Goal: Communication & Community: Answer question/provide support

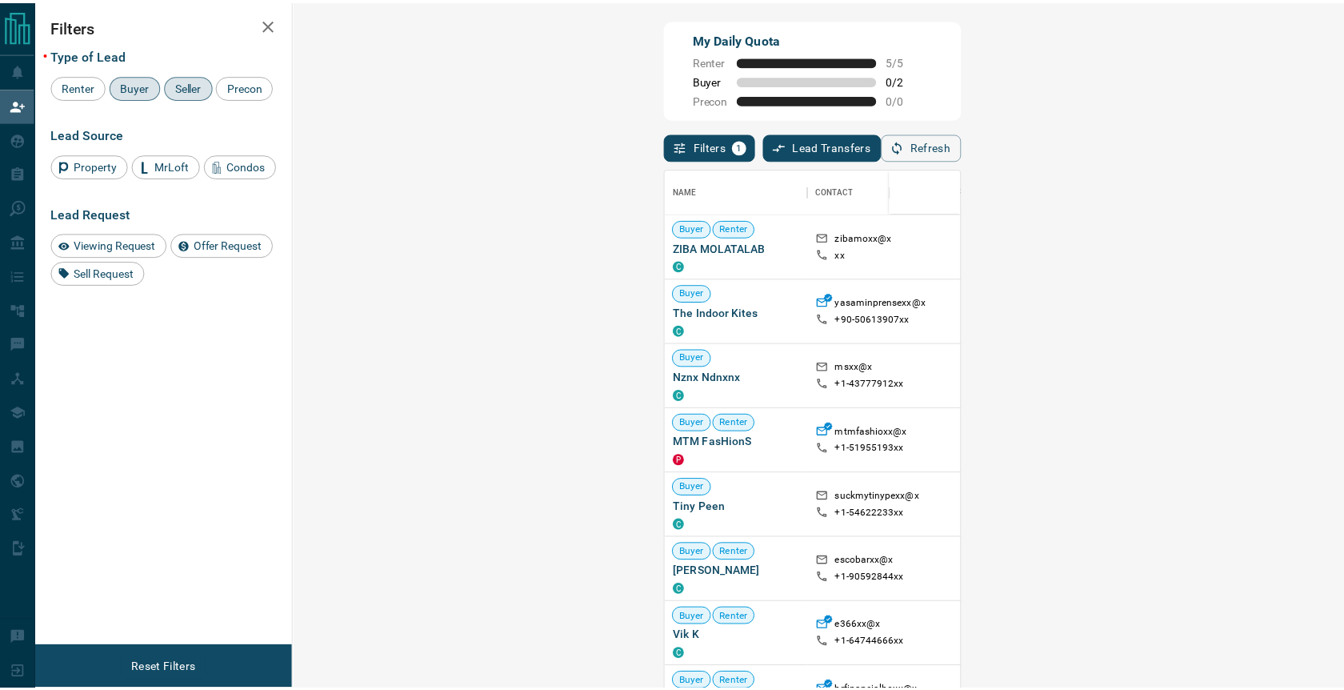
scroll to position [13, 13]
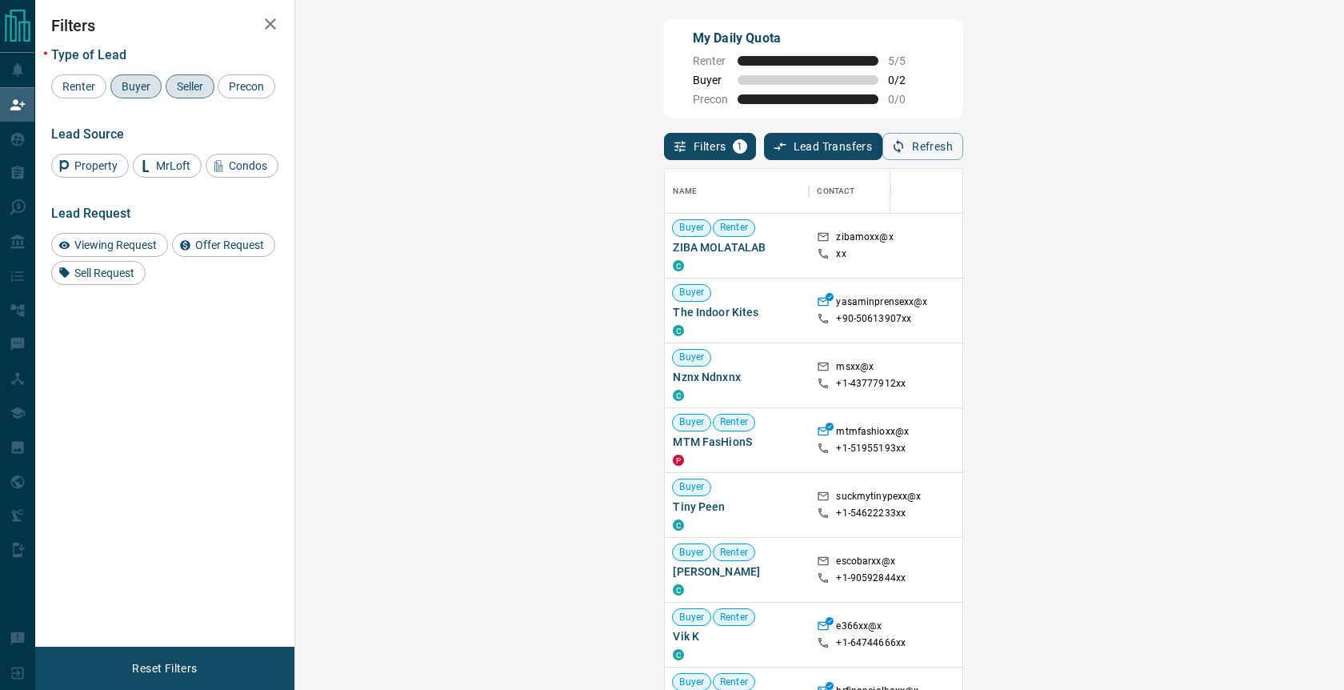
click at [887, 115] on div "My Daily Quota Renter 5 / 5 Buyer 0 / 2 Precon 0 / 0" at bounding box center [813, 68] width 299 height 99
click at [1282, 242] on span "Viewing Request ( 1 )" at bounding box center [1326, 245] width 88 height 11
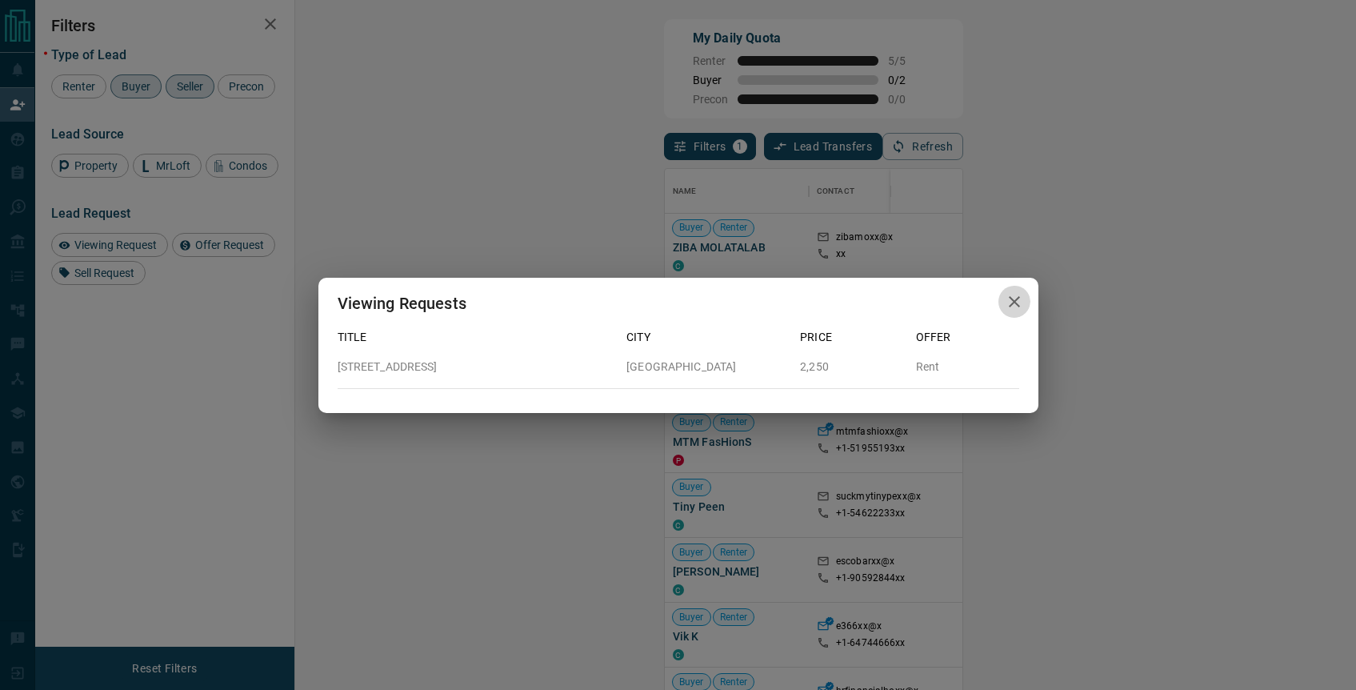
click at [1009, 297] on icon "button" at bounding box center [1014, 301] width 11 height 11
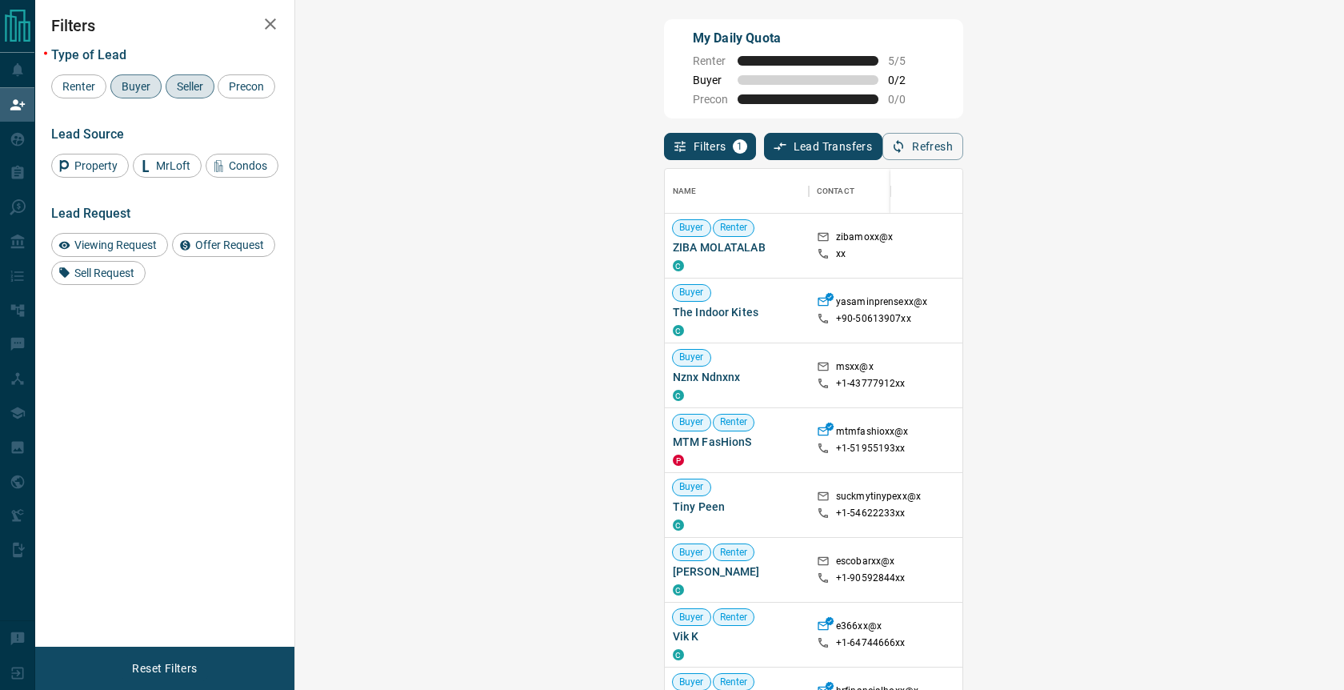
click at [963, 146] on button "Refresh" at bounding box center [922, 146] width 81 height 27
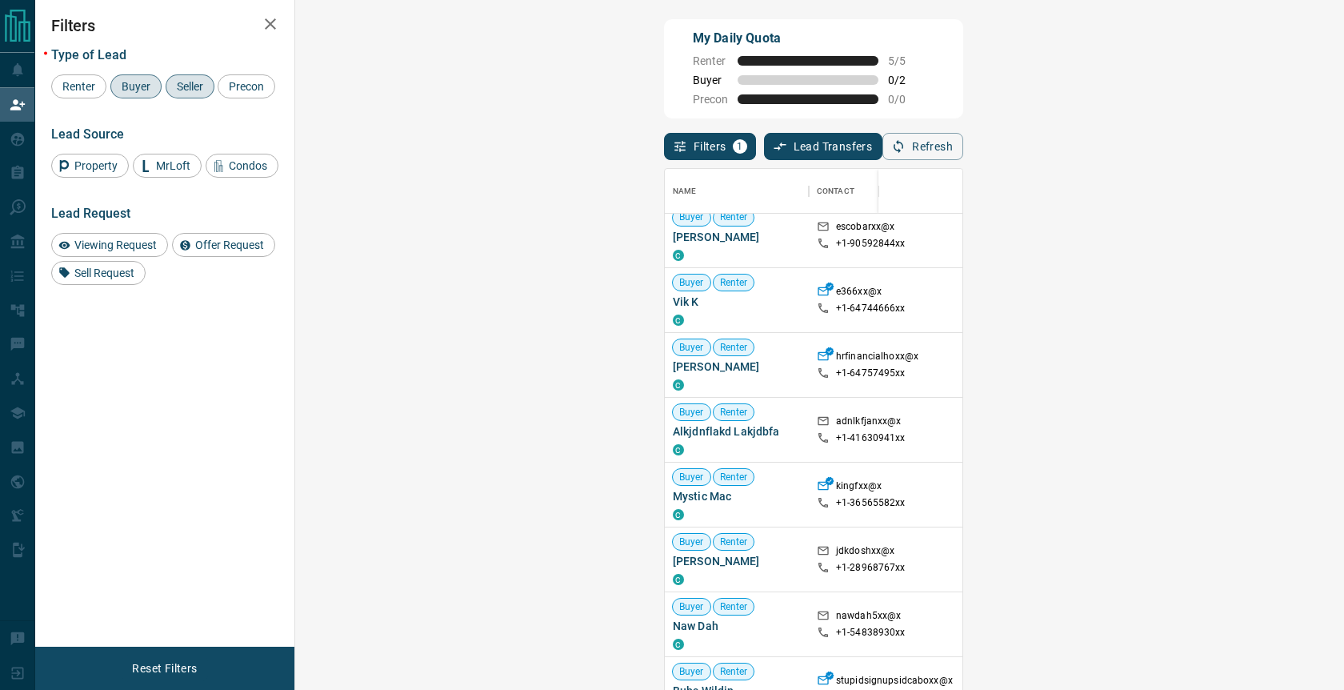
scroll to position [0, 0]
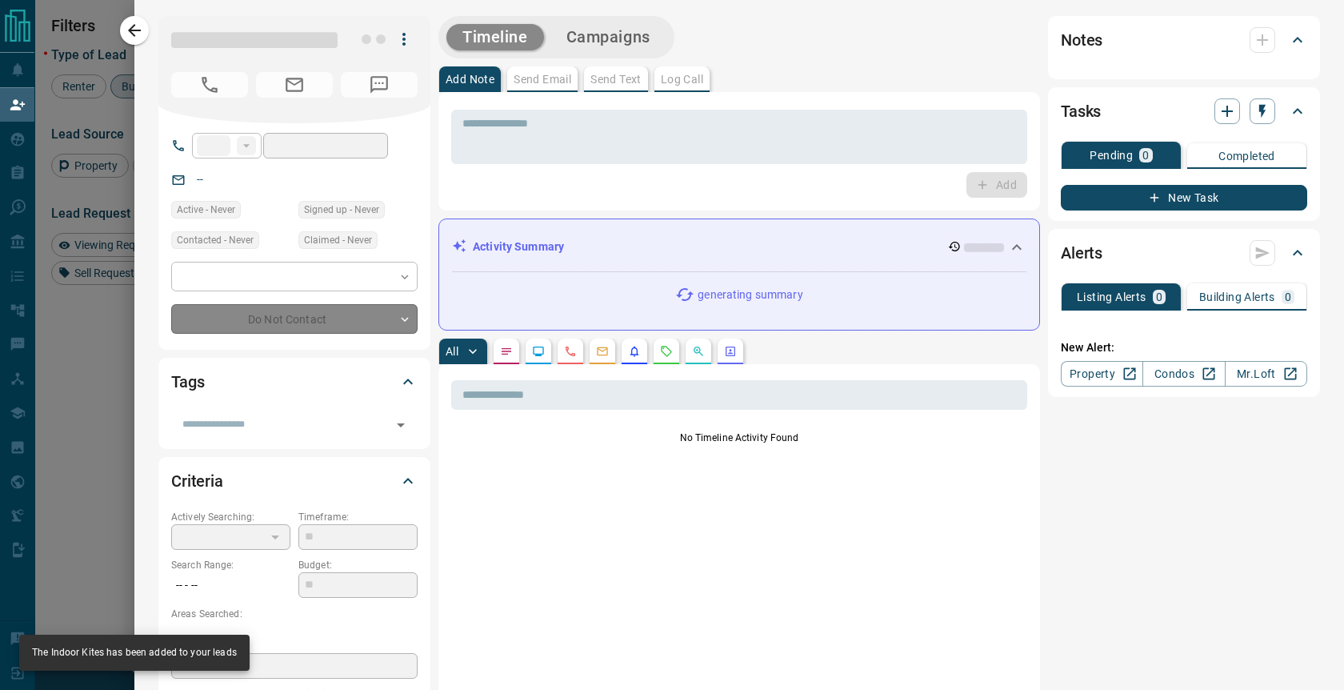
type input "***"
type input "**********"
type input "**"
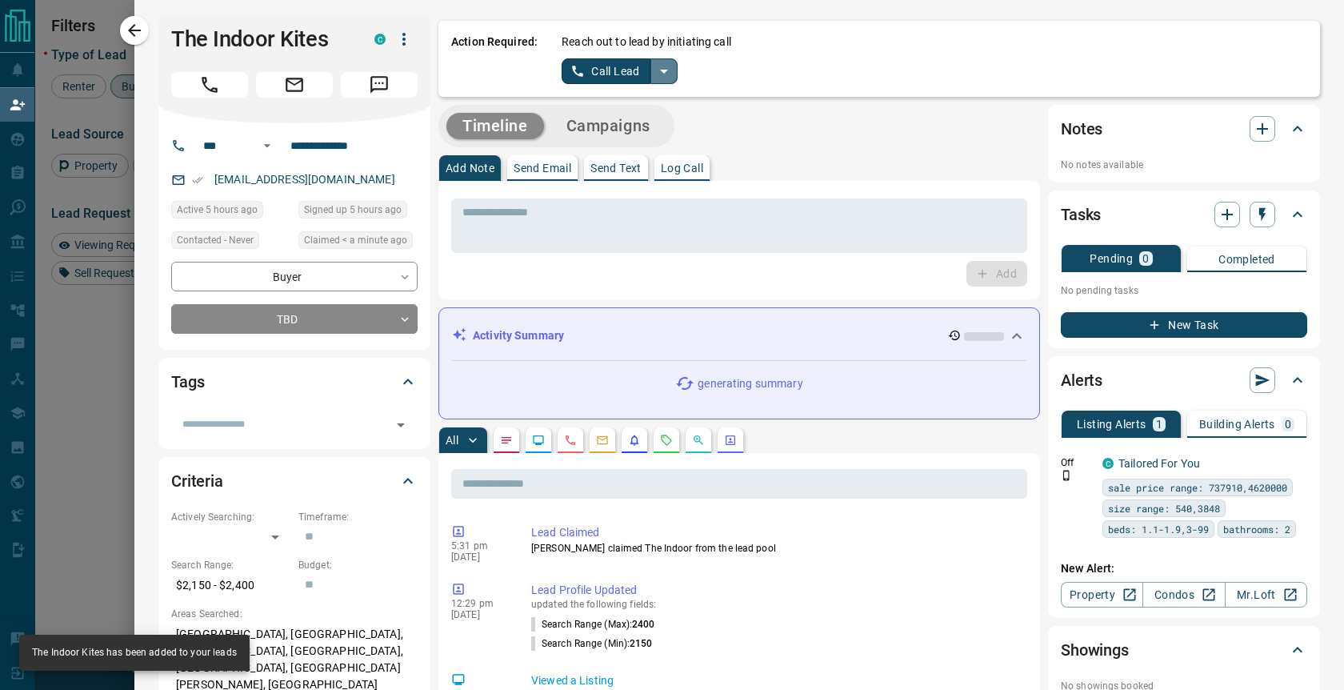
click at [654, 75] on icon "split button" at bounding box center [663, 71] width 19 height 19
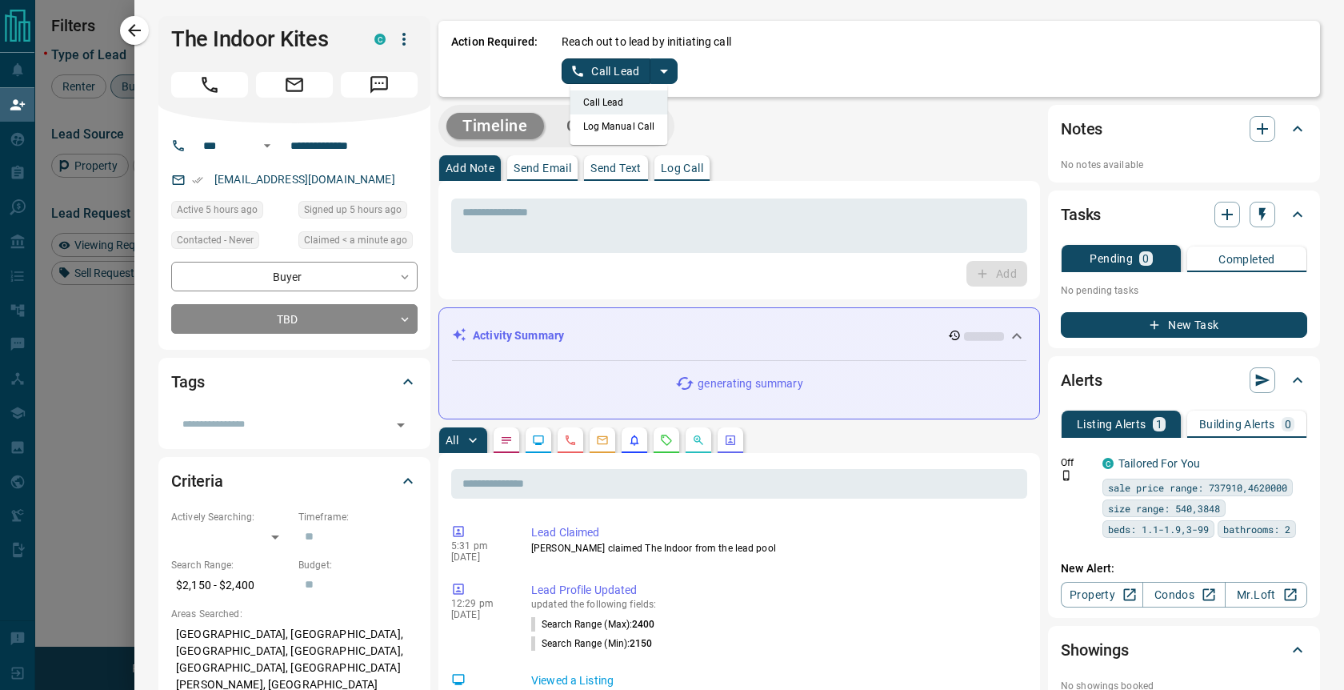
click at [618, 118] on li "Log Manual Call" at bounding box center [619, 126] width 98 height 24
click at [670, 75] on icon "split button" at bounding box center [679, 71] width 19 height 19
click at [620, 120] on li "Log Manual Call" at bounding box center [627, 126] width 98 height 24
click at [600, 76] on button "Log Manual Call" at bounding box center [615, 71] width 106 height 26
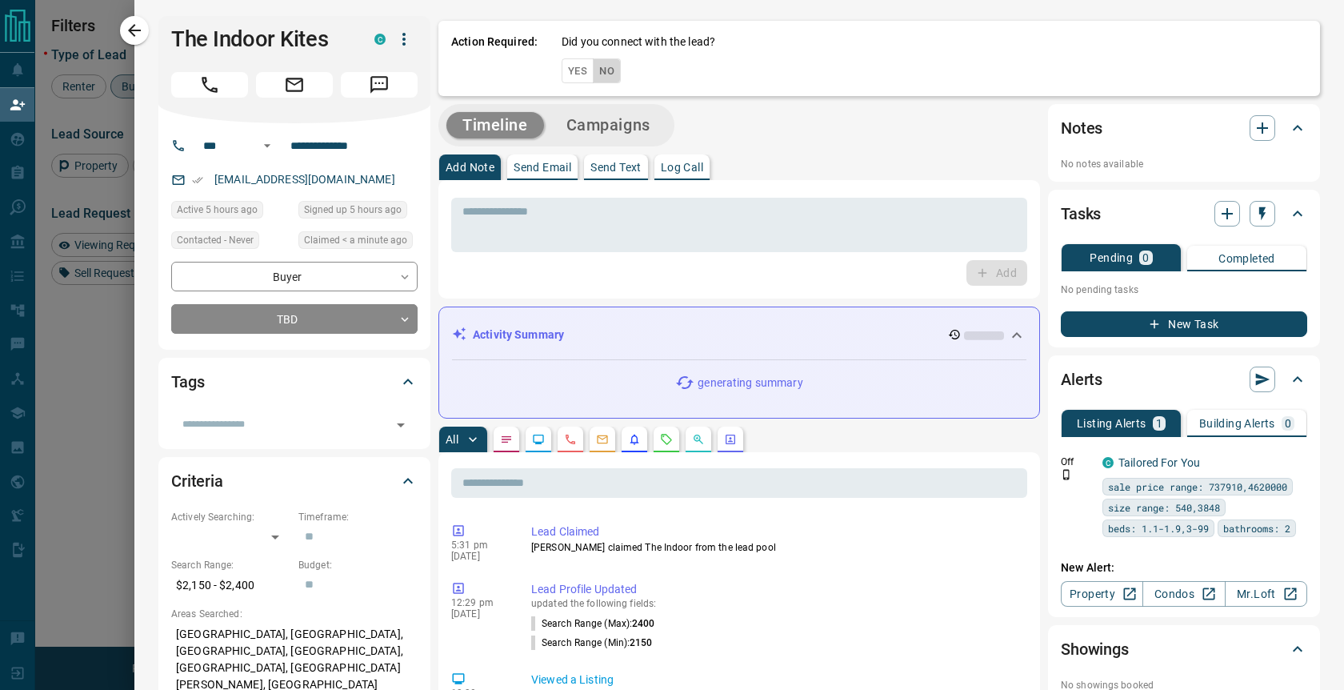
click at [593, 79] on button "No" at bounding box center [607, 70] width 28 height 25
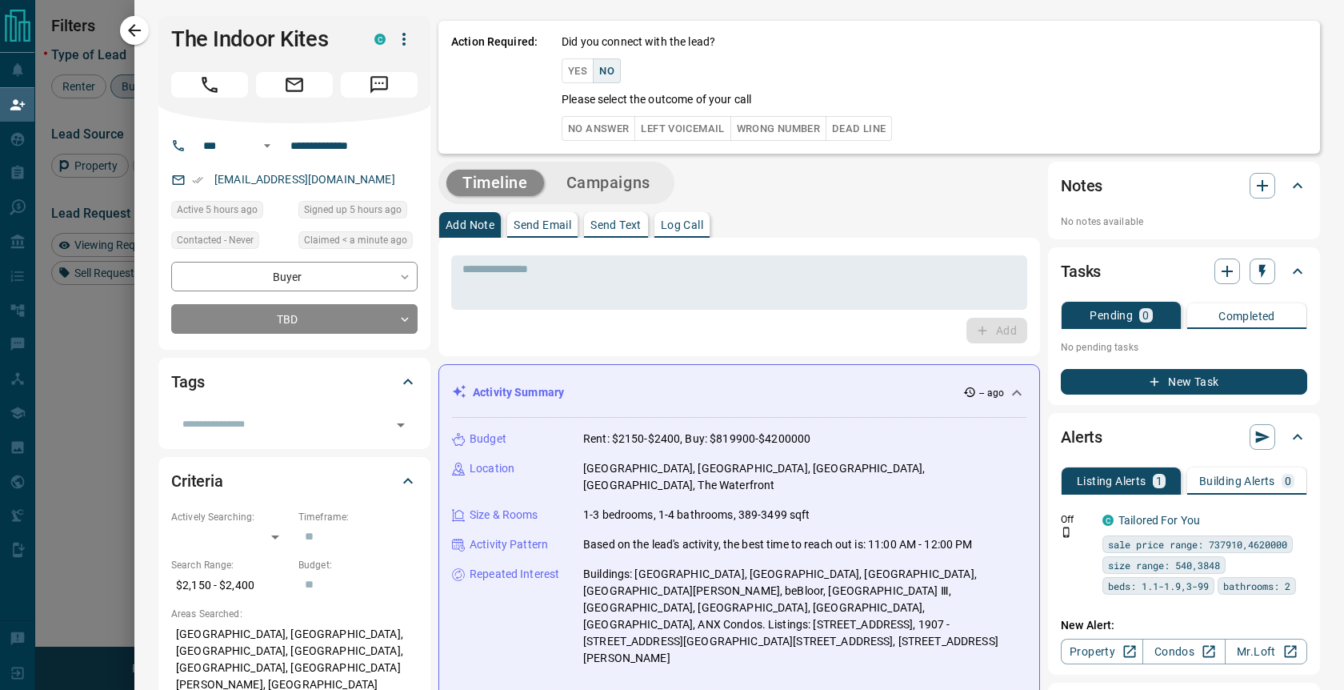
click at [583, 127] on button "No Answer" at bounding box center [599, 128] width 74 height 25
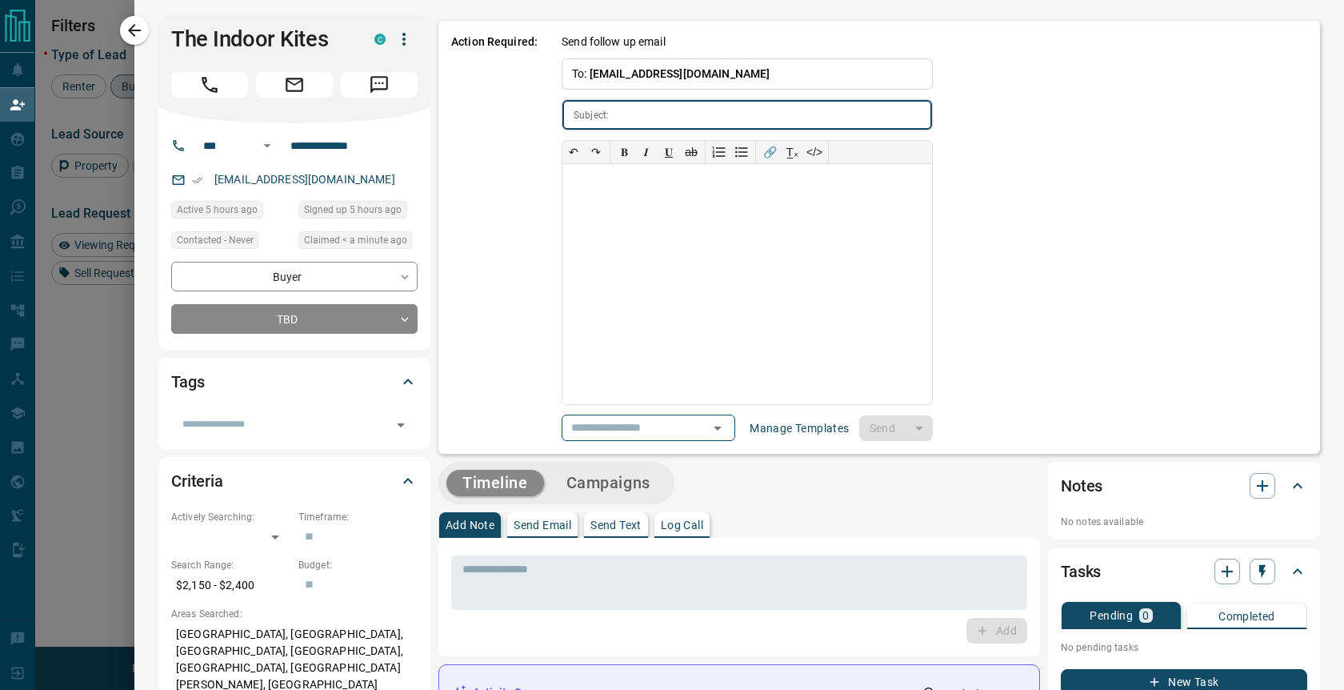
type input "**********"
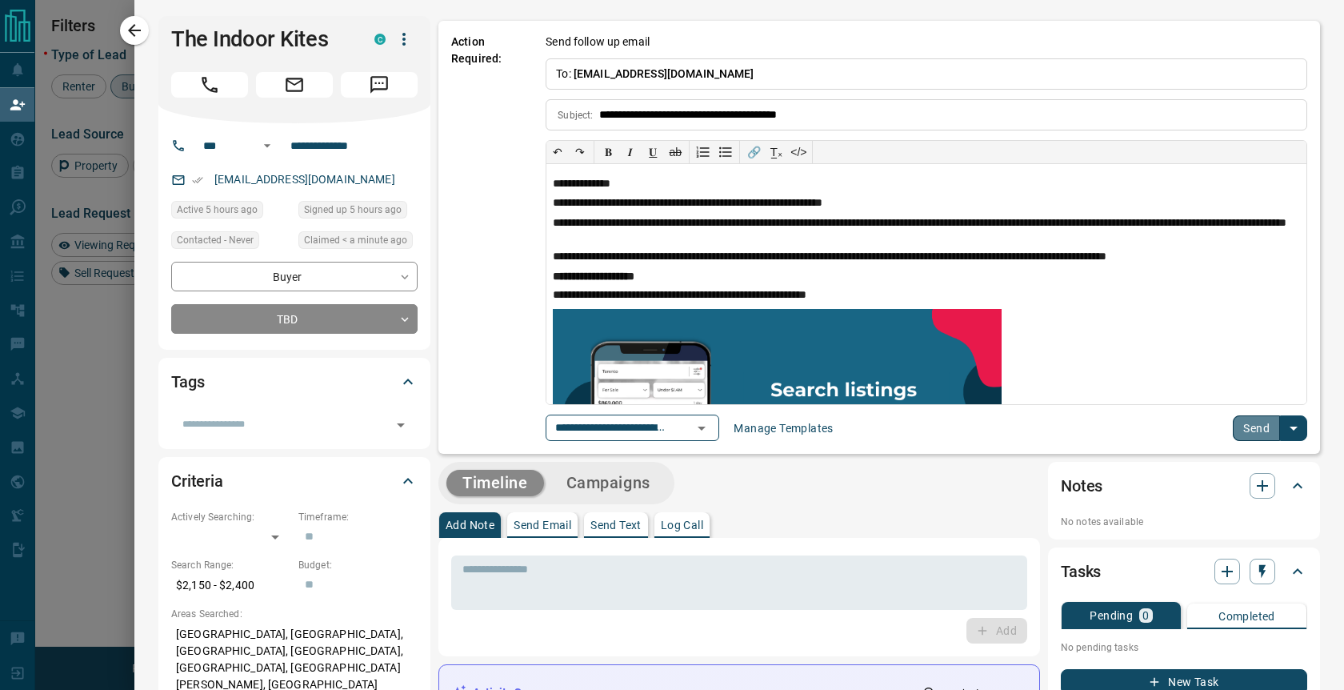
click at [1252, 434] on button "Send" at bounding box center [1256, 428] width 47 height 26
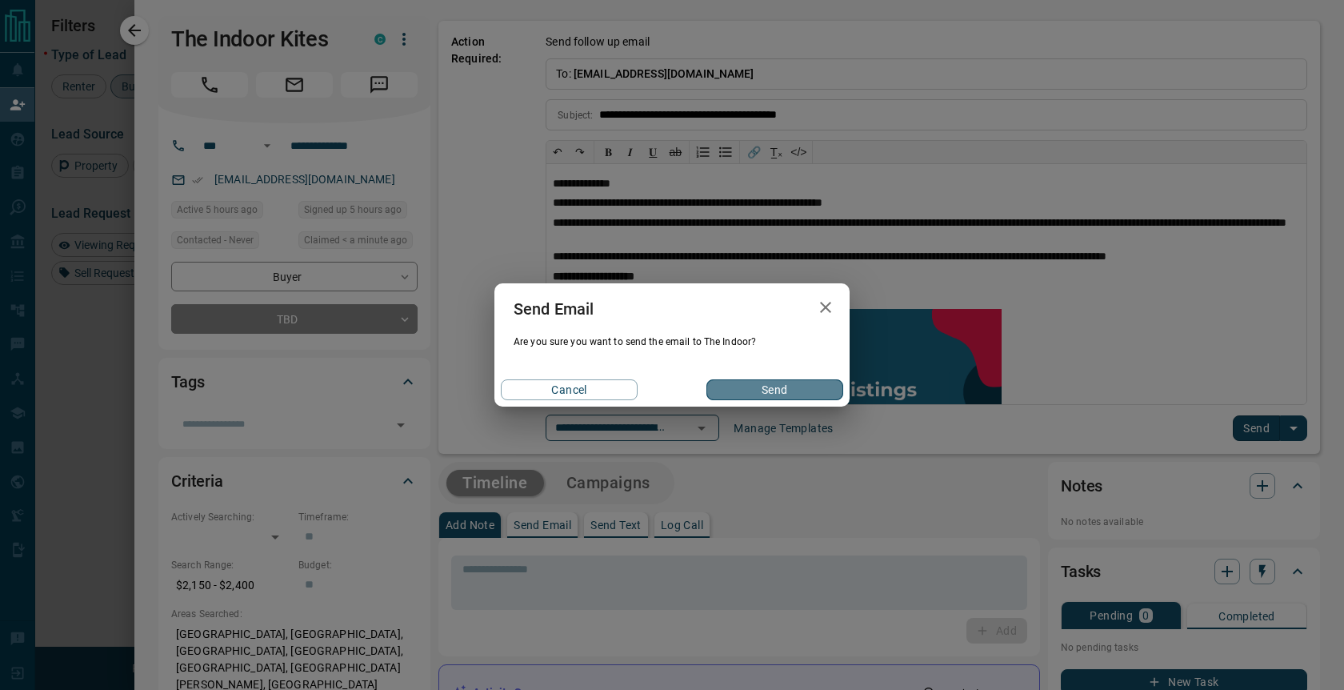
click at [812, 393] on button "Send" at bounding box center [774, 389] width 137 height 21
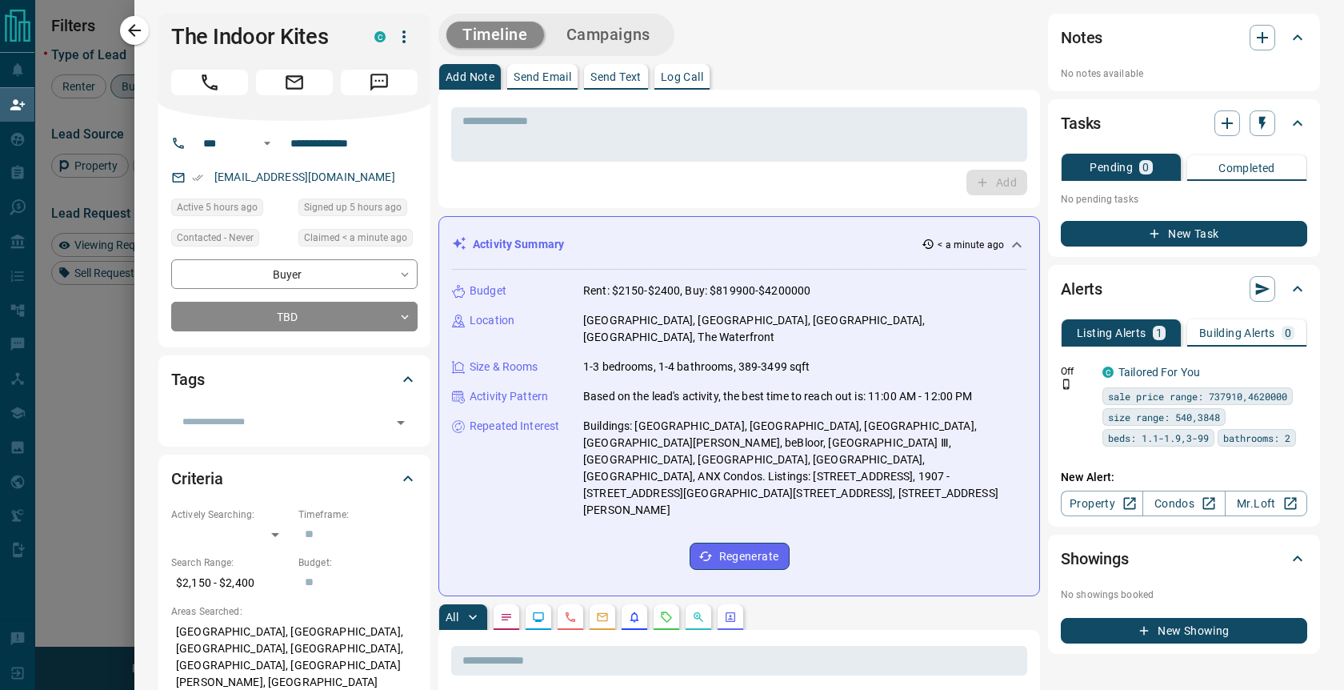
scroll to position [1, 0]
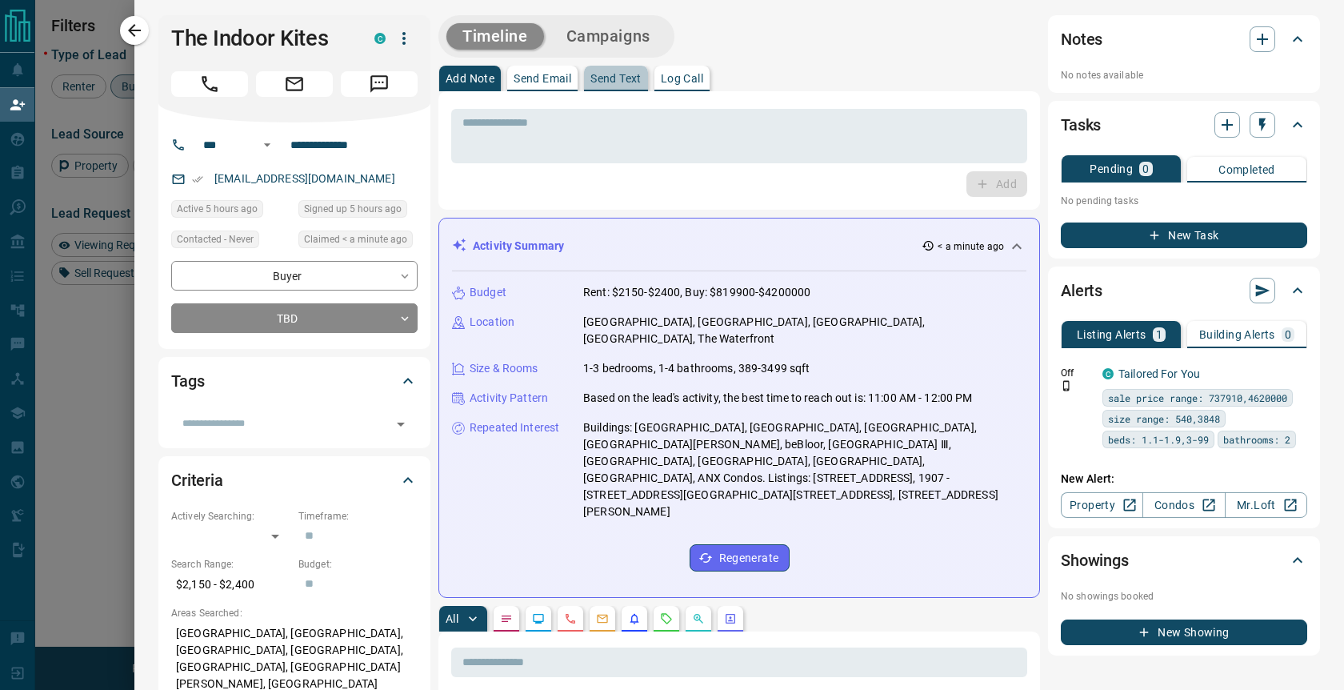
click at [614, 74] on p "Send Text" at bounding box center [615, 78] width 51 height 11
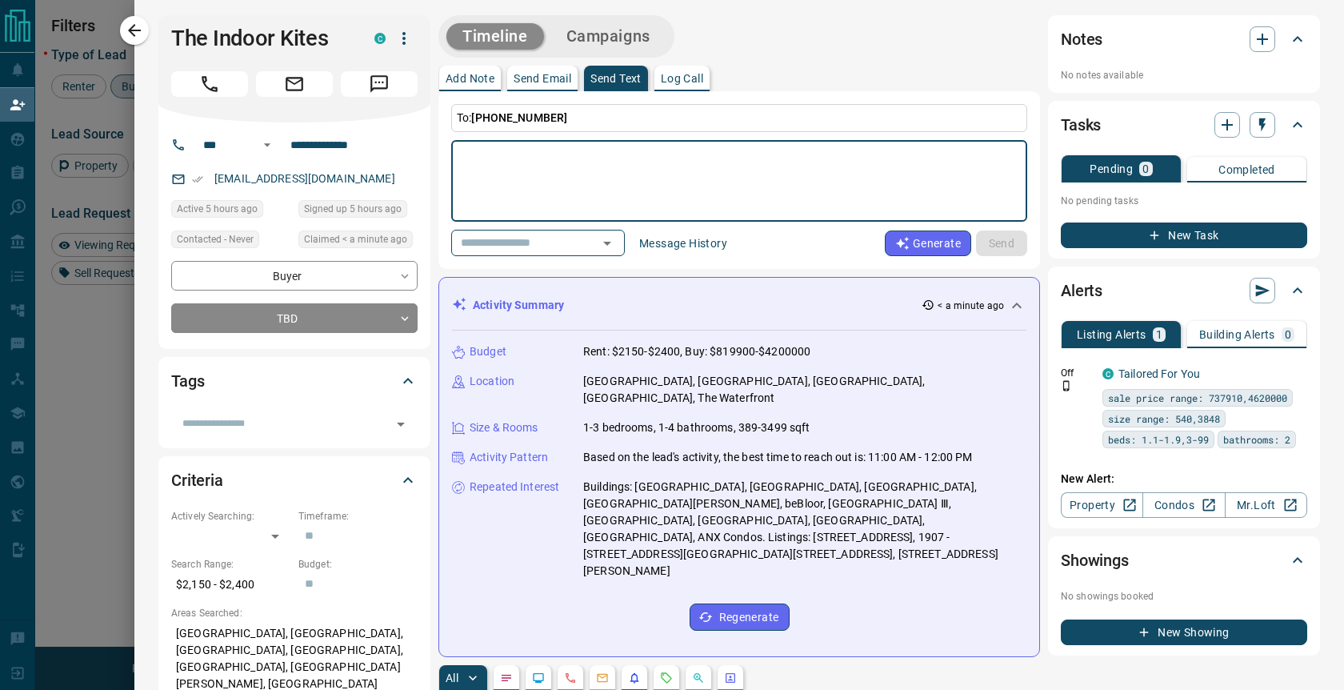
click at [602, 178] on textarea at bounding box center [739, 181] width 554 height 68
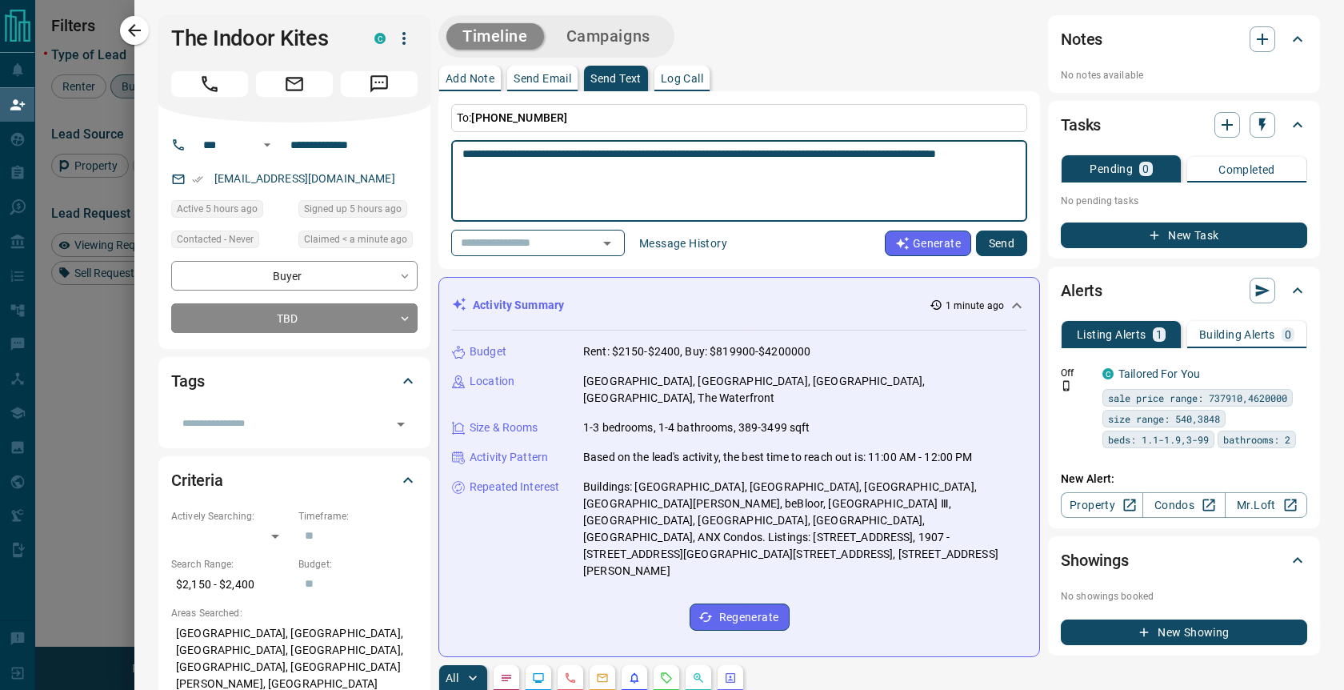
type textarea "**********"
click at [1006, 245] on button "Send" at bounding box center [1001, 243] width 51 height 26
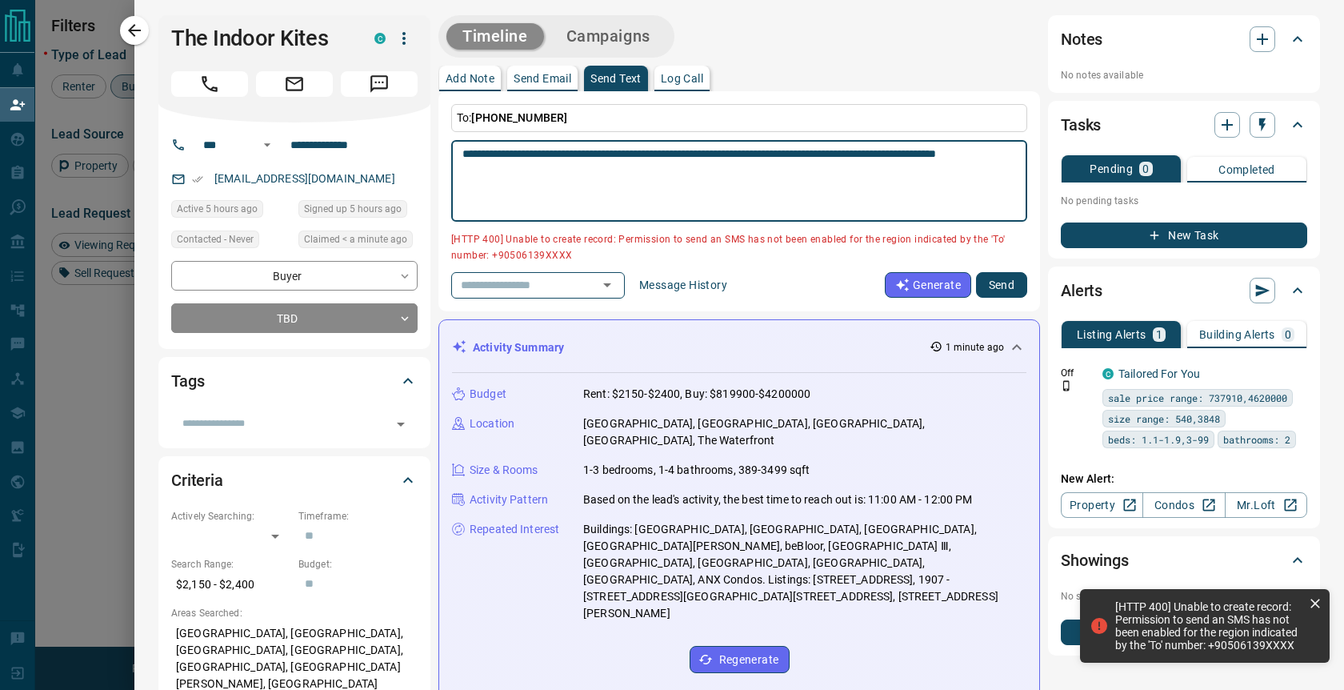
drag, startPoint x: 519, startPoint y: 159, endPoint x: 453, endPoint y: 148, distance: 67.3
click at [462, 148] on textarea "**********" at bounding box center [738, 181] width 553 height 68
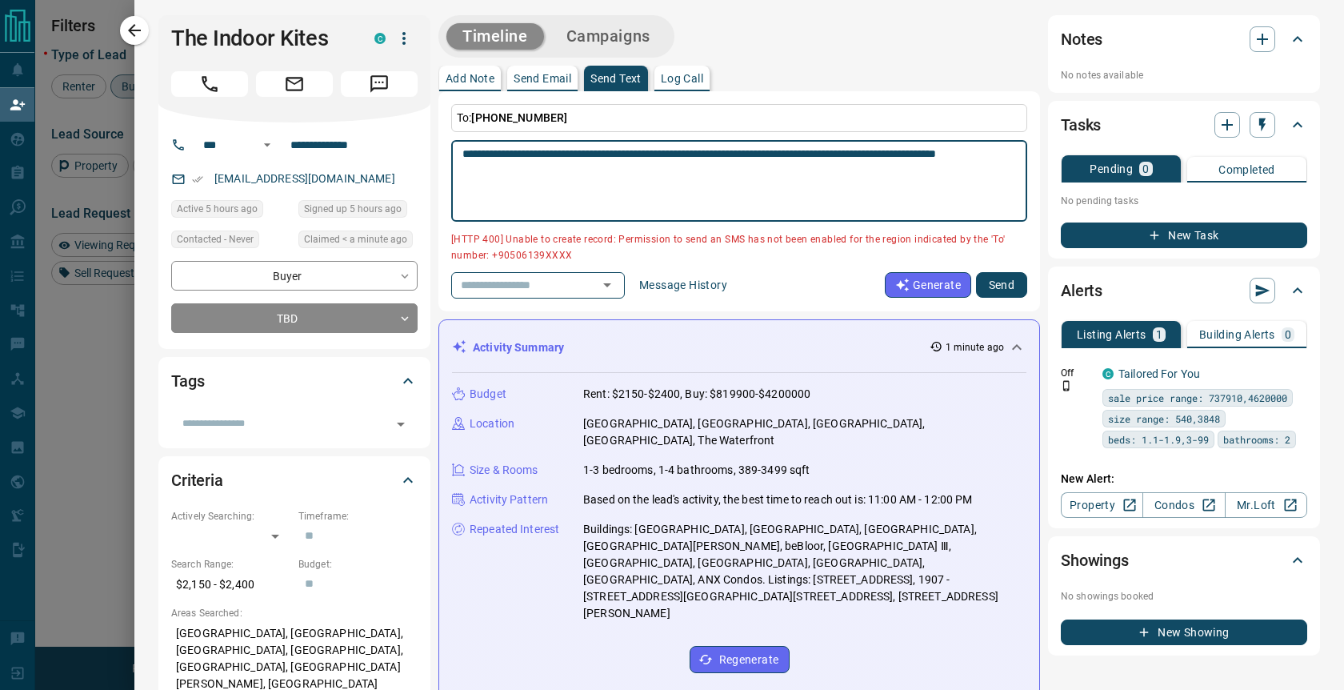
click at [534, 76] on p "Send Email" at bounding box center [543, 78] width 58 height 11
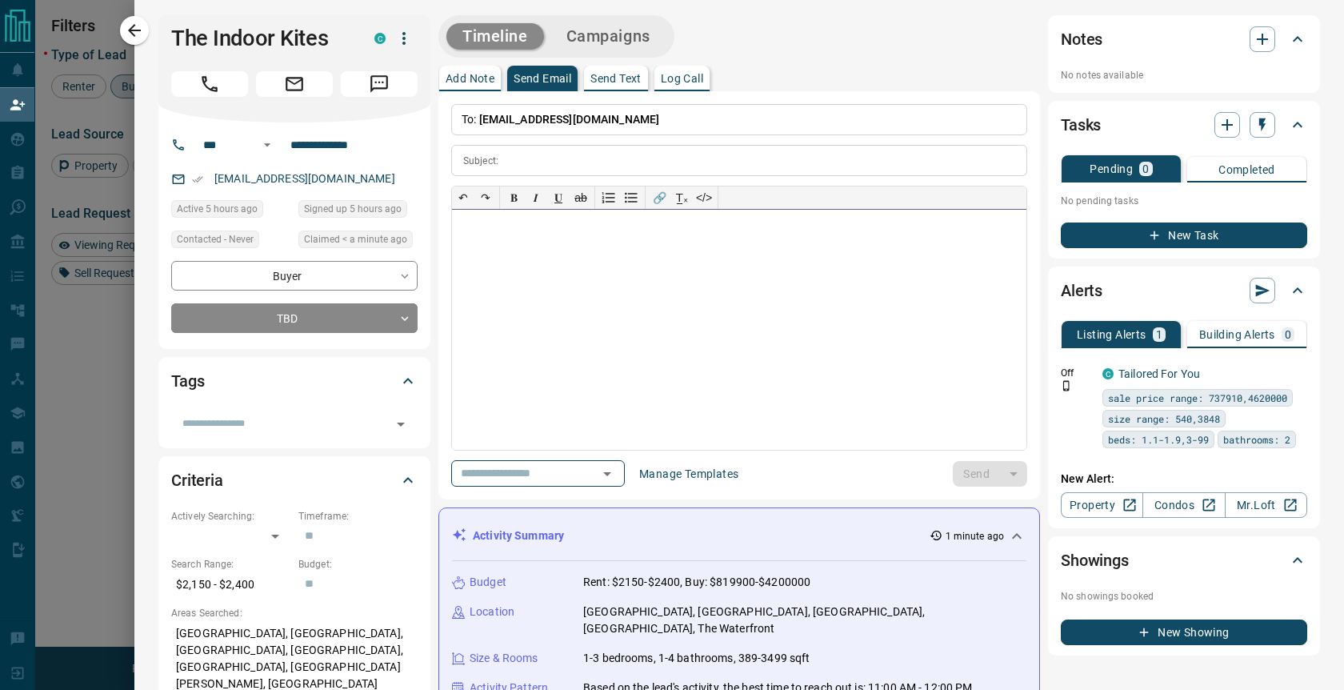
click at [541, 256] on div at bounding box center [739, 330] width 574 height 240
paste div
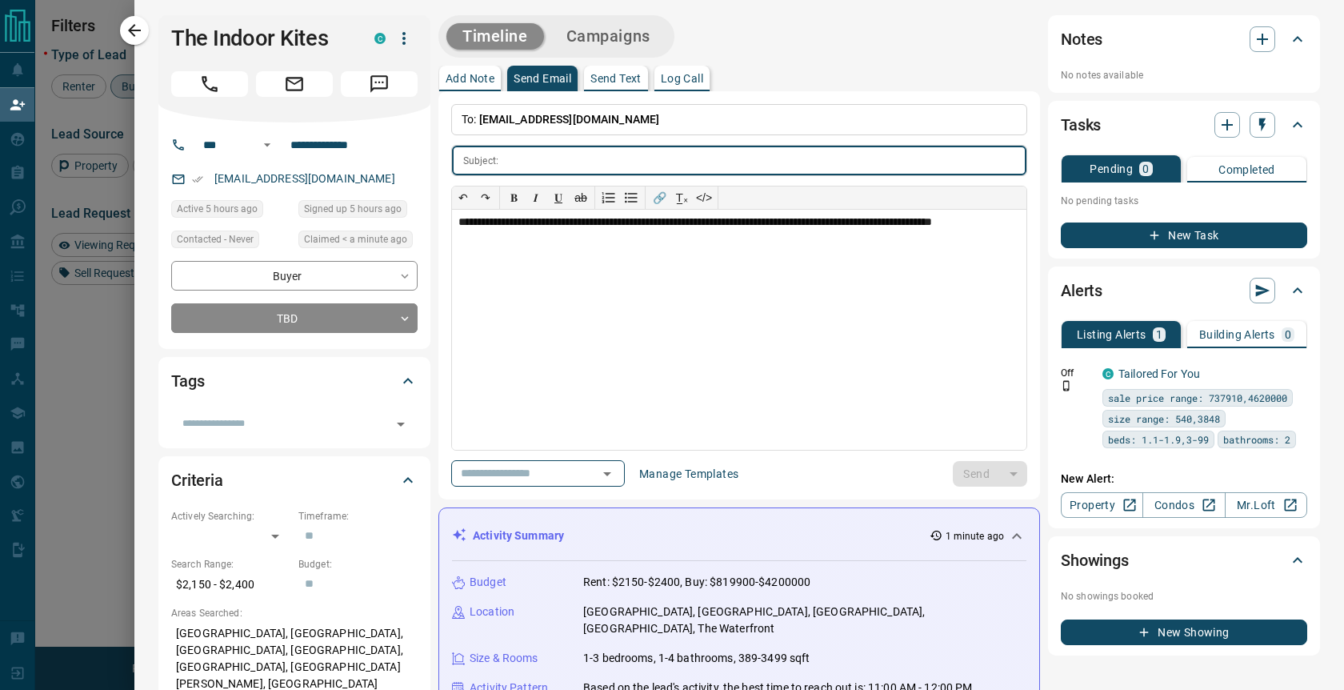
click at [558, 165] on input "text" at bounding box center [766, 161] width 522 height 30
type input "**********"
click at [956, 479] on button "Send" at bounding box center [976, 474] width 47 height 26
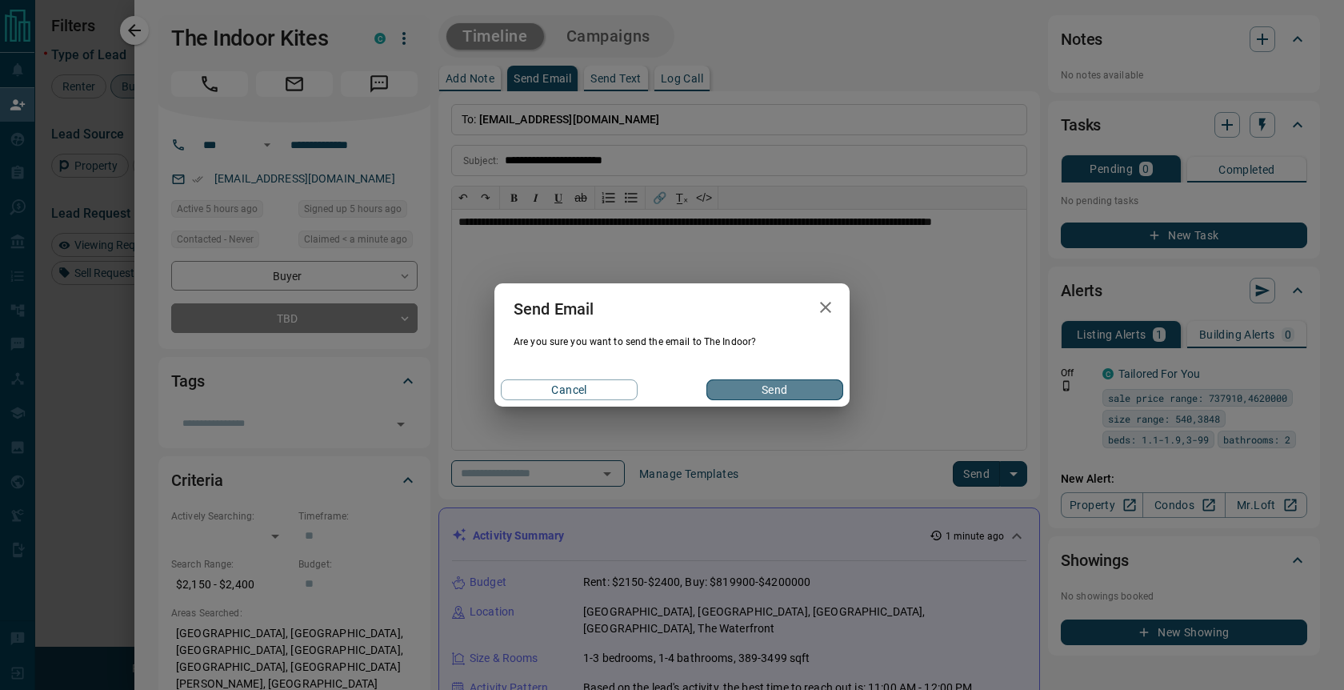
click at [794, 387] on button "Send" at bounding box center [774, 389] width 137 height 21
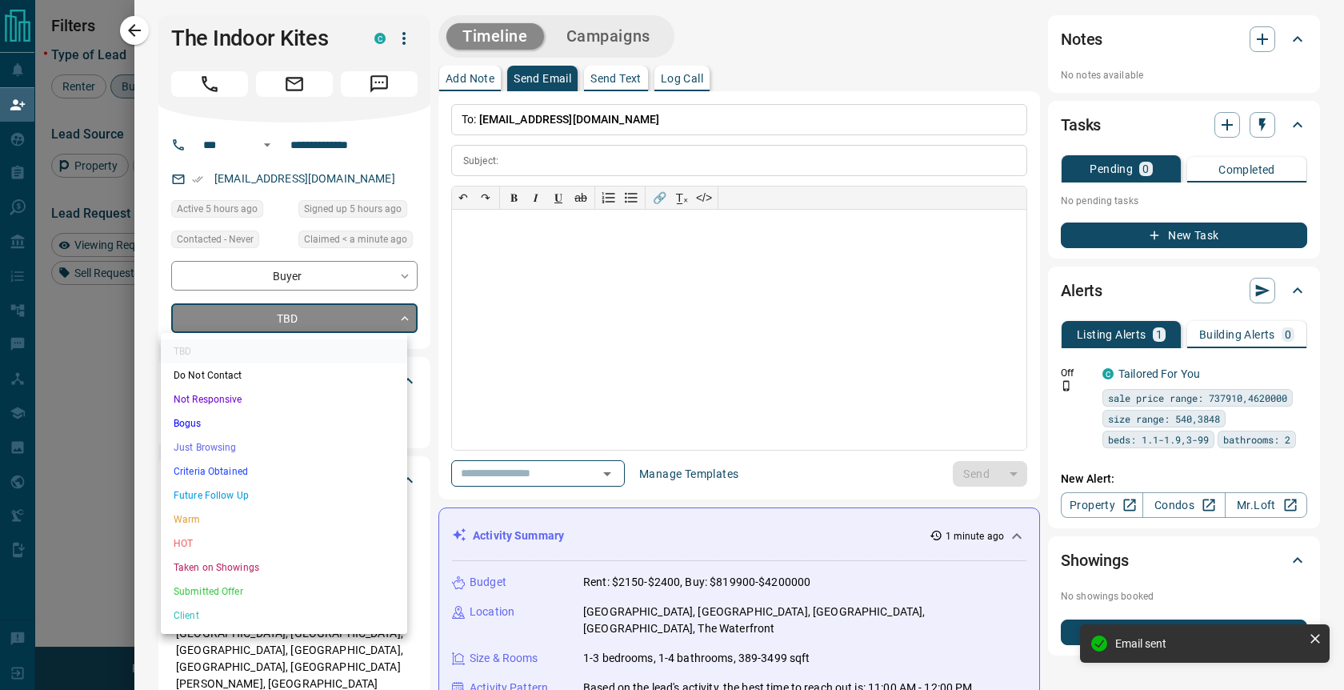
click at [395, 325] on body "Lead Transfers Claim Leads My Leads Tasks Opportunities Deals Campaigns Automat…" at bounding box center [672, 292] width 1344 height 584
click at [256, 402] on li "Not Responsive" at bounding box center [284, 399] width 246 height 24
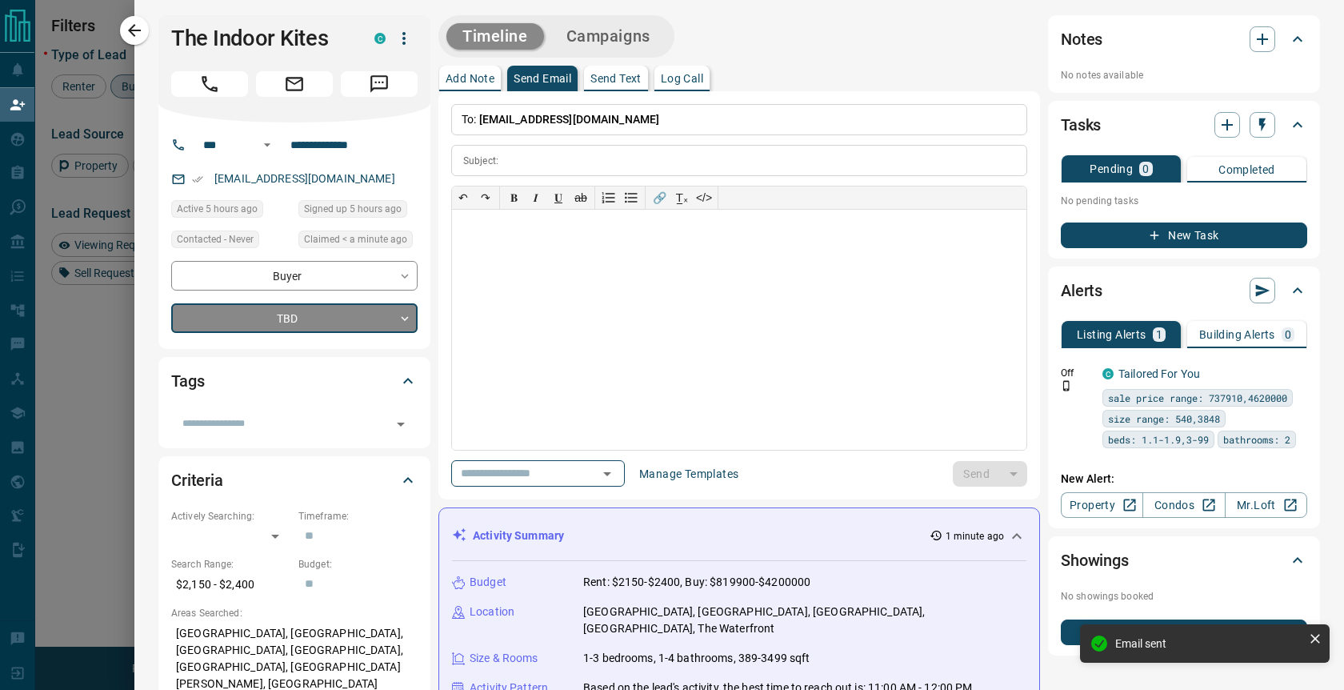
type input "*"
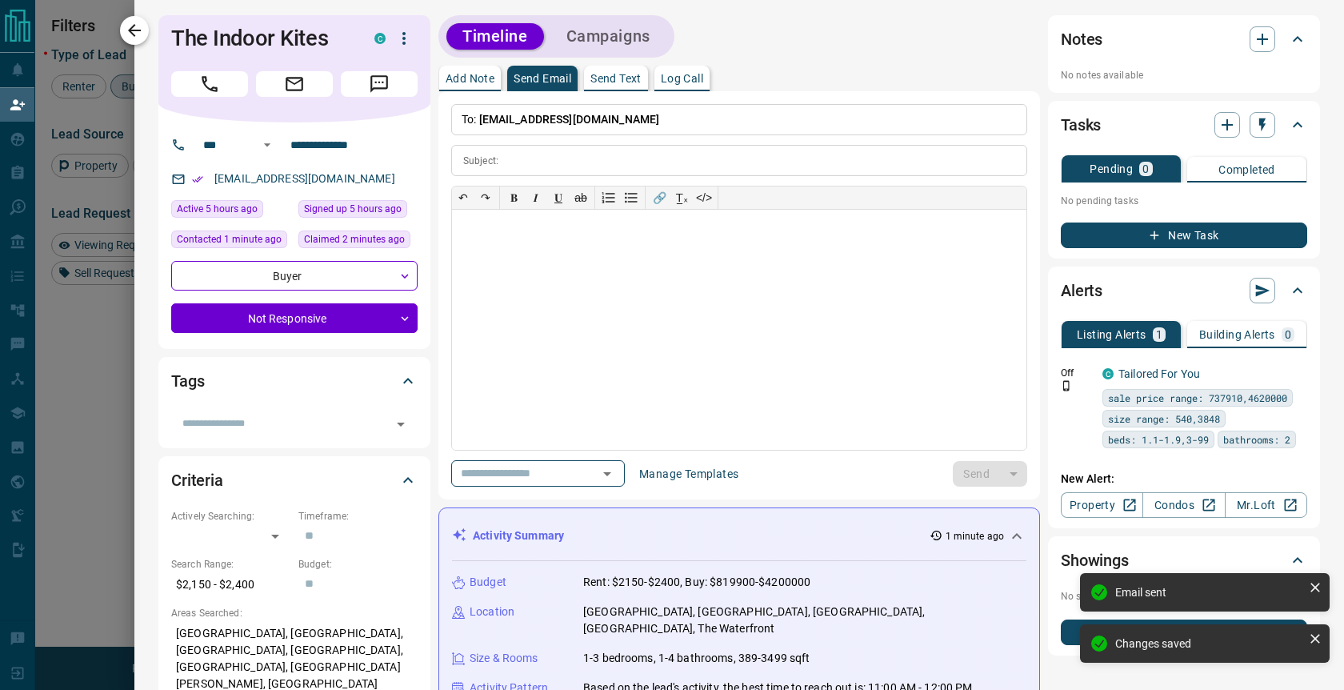
click at [121, 31] on button "button" at bounding box center [134, 30] width 29 height 29
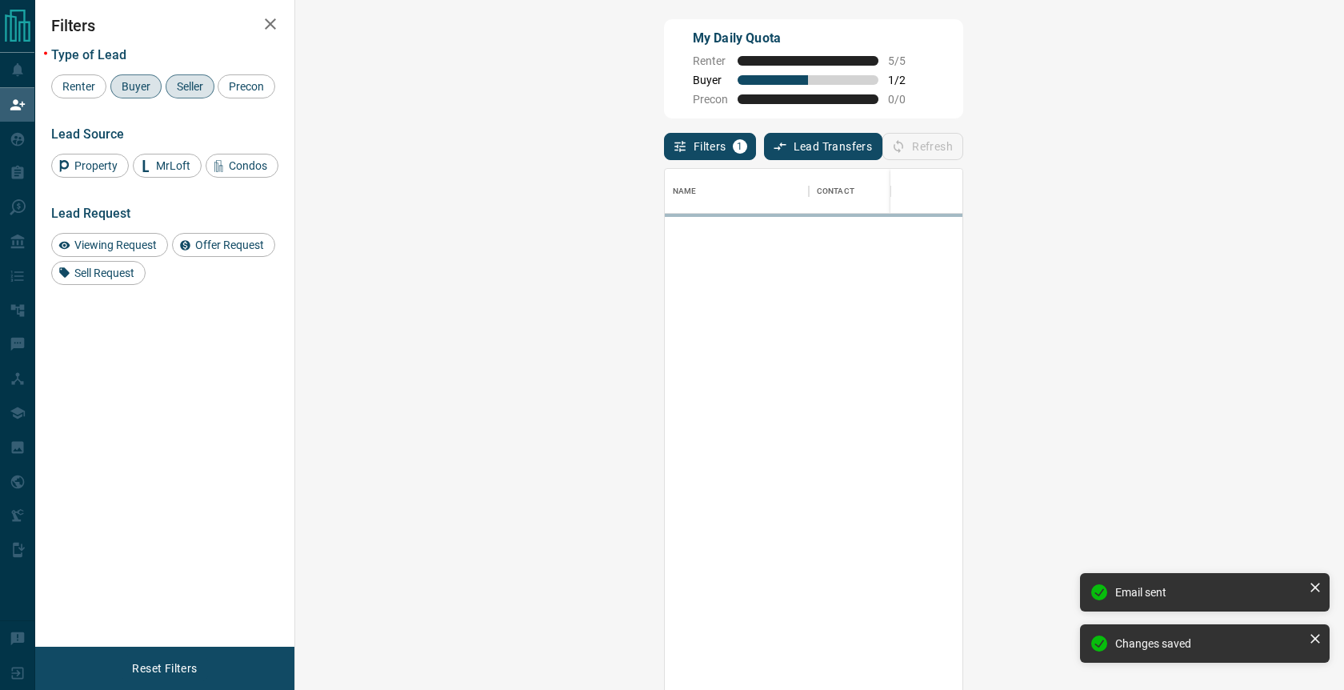
scroll to position [514, 1002]
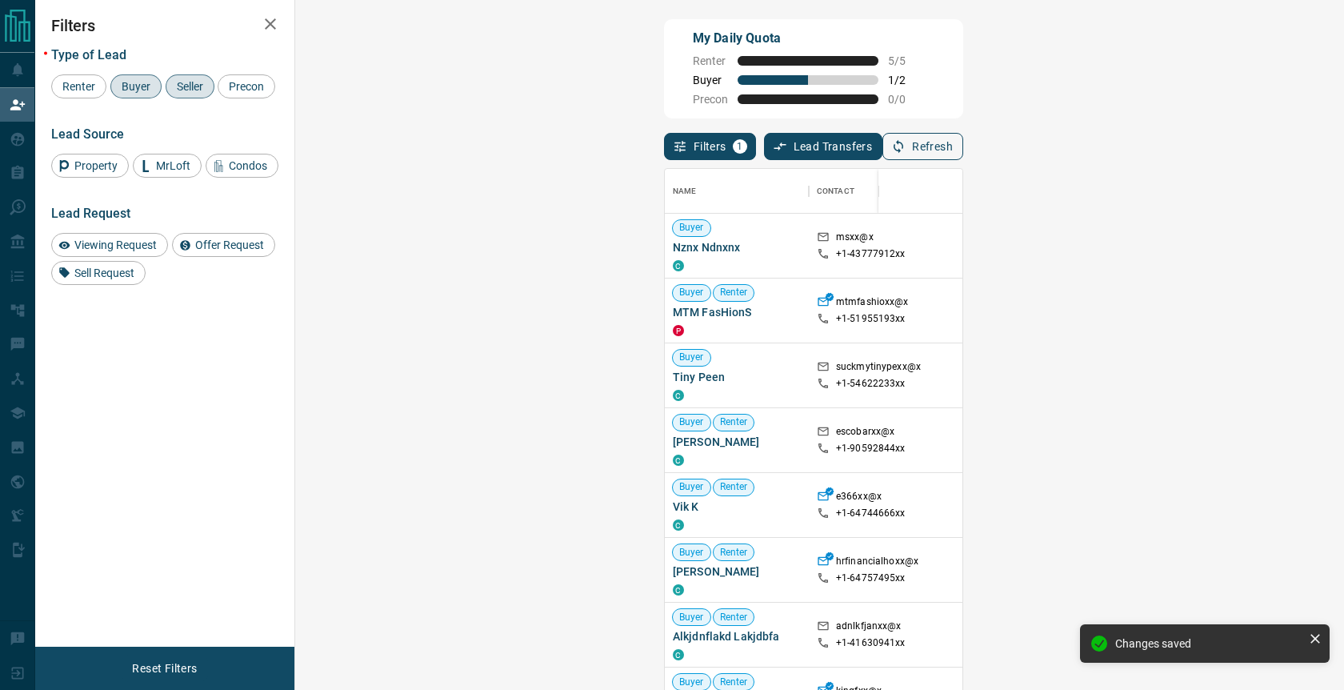
click at [963, 147] on button "Refresh" at bounding box center [922, 146] width 81 height 27
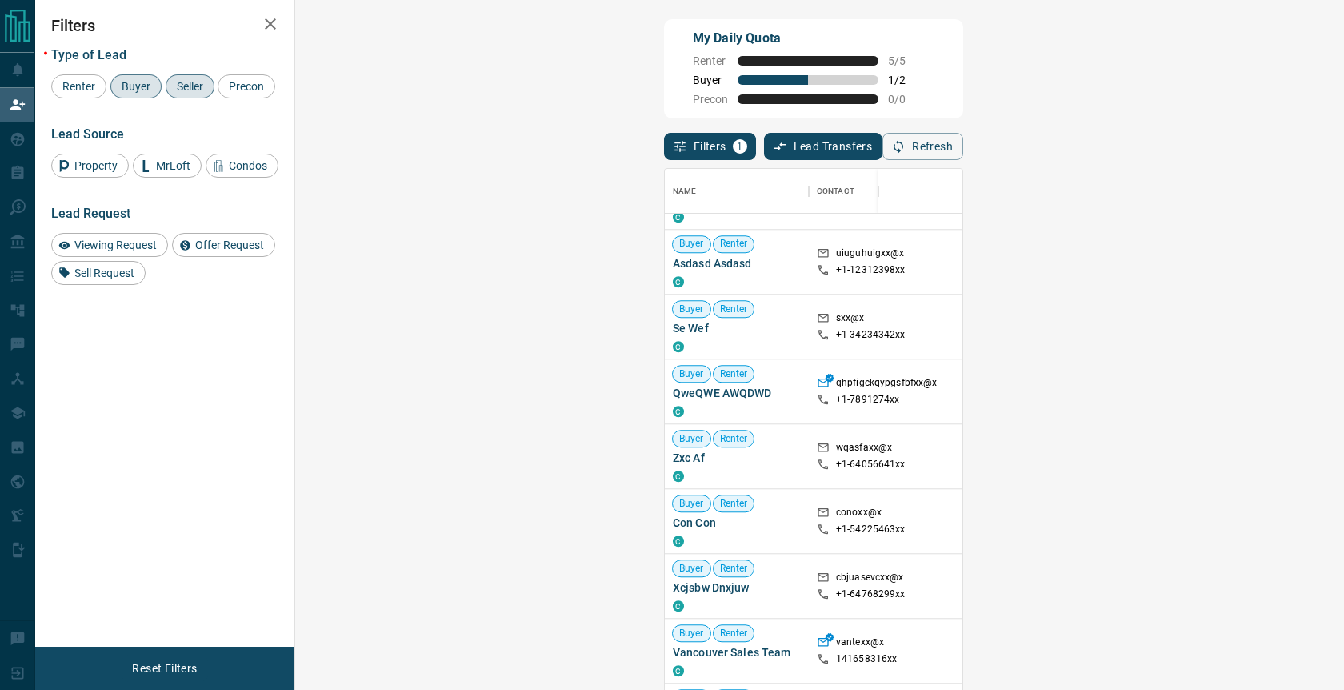
scroll to position [0, 0]
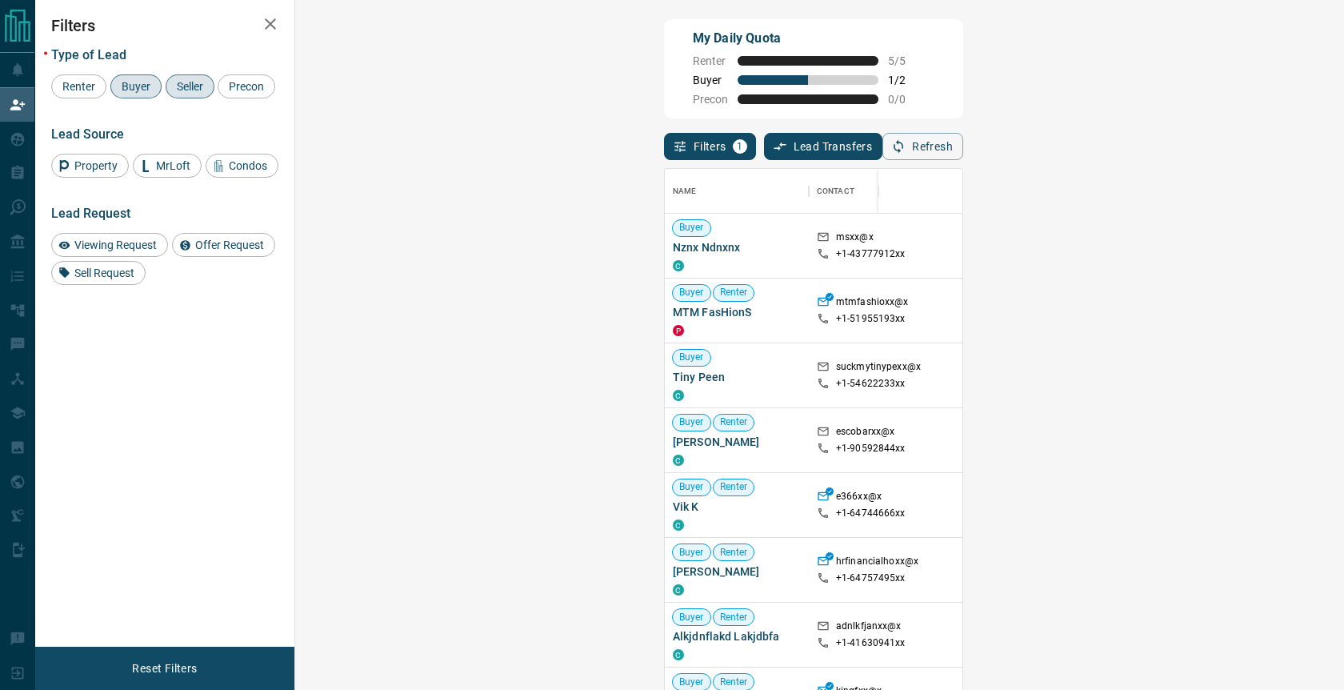
click at [896, 38] on div "My Daily Quota Renter 5 / 5 Buyer 1 / 2 Precon 0 / 0" at bounding box center [813, 68] width 299 height 99
